Goal: Transaction & Acquisition: Obtain resource

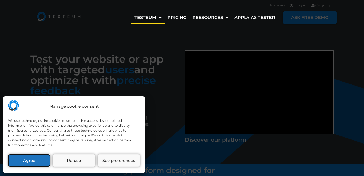
click at [34, 160] on button "Agree" at bounding box center [29, 160] width 42 height 12
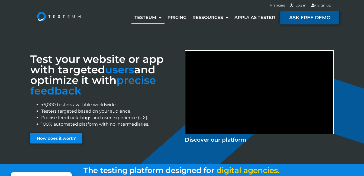
click at [307, 15] on span "ASK FREE DEMO" at bounding box center [309, 17] width 41 height 5
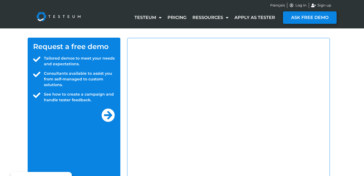
select select "US"
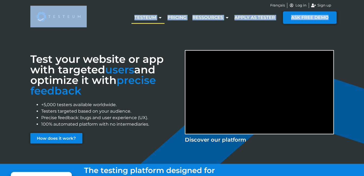
click at [362, 12] on div "Français Log in Sign up Testeum How it works? About us Pricing Ressources Blog …" at bounding box center [182, 14] width 364 height 28
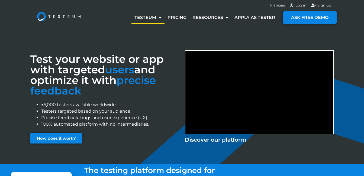
drag, startPoint x: 362, startPoint y: 12, endPoint x: 352, endPoint y: 66, distance: 54.5
click at [352, 66] on div "Test your website or app with targeted users and optimize it with precise feedb…" at bounding box center [182, 96] width 364 height 136
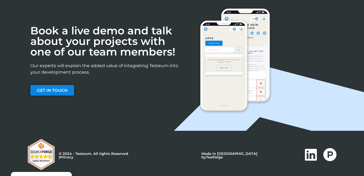
scroll to position [929, 0]
